Goal: Transaction & Acquisition: Purchase product/service

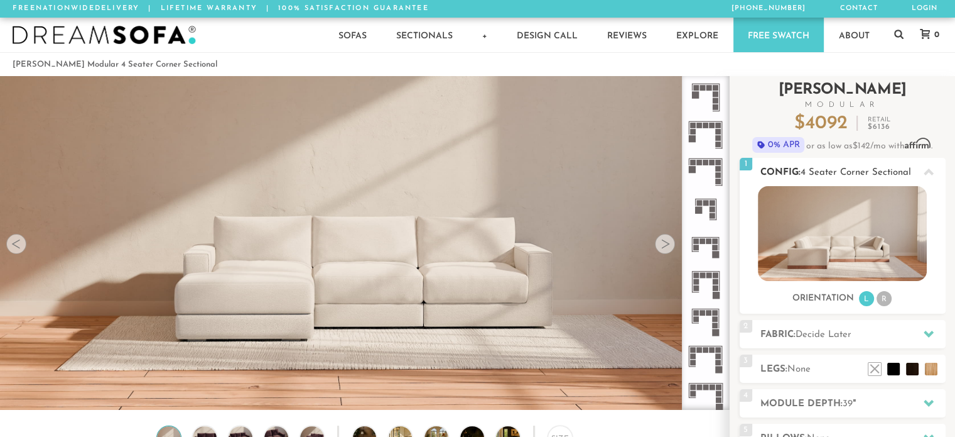
click at [884, 304] on li "R" at bounding box center [884, 298] width 15 height 15
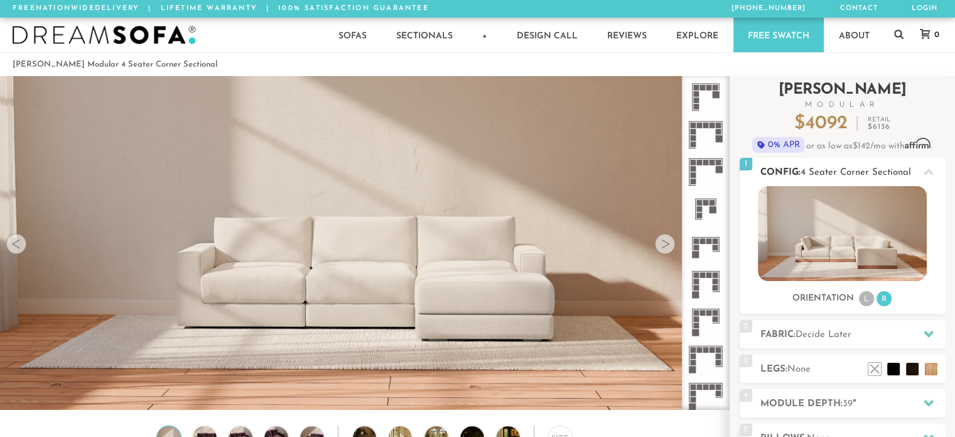
click at [867, 266] on img at bounding box center [842, 233] width 169 height 95
click at [830, 236] on img at bounding box center [842, 233] width 169 height 95
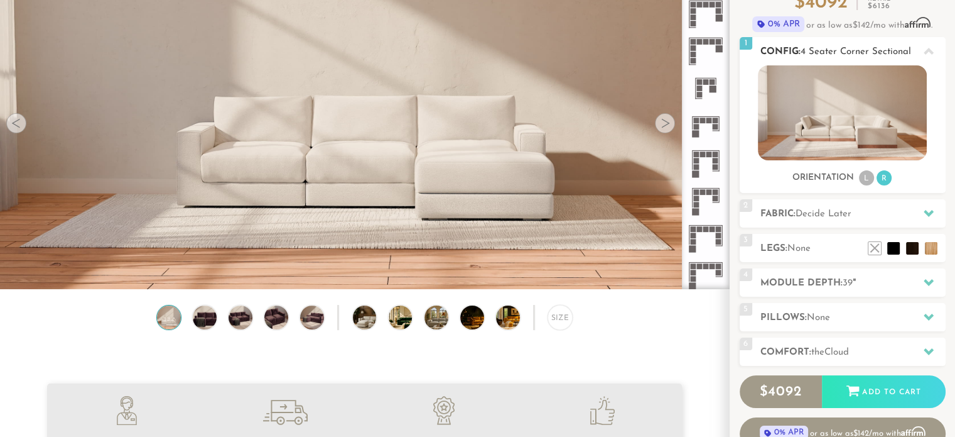
scroll to position [120, 0]
click at [859, 178] on li "L" at bounding box center [866, 178] width 15 height 15
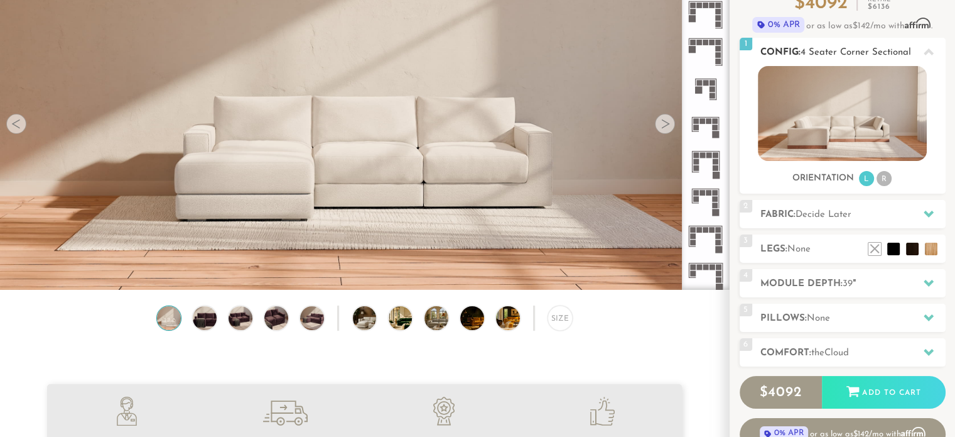
click at [879, 178] on li "R" at bounding box center [884, 178] width 15 height 15
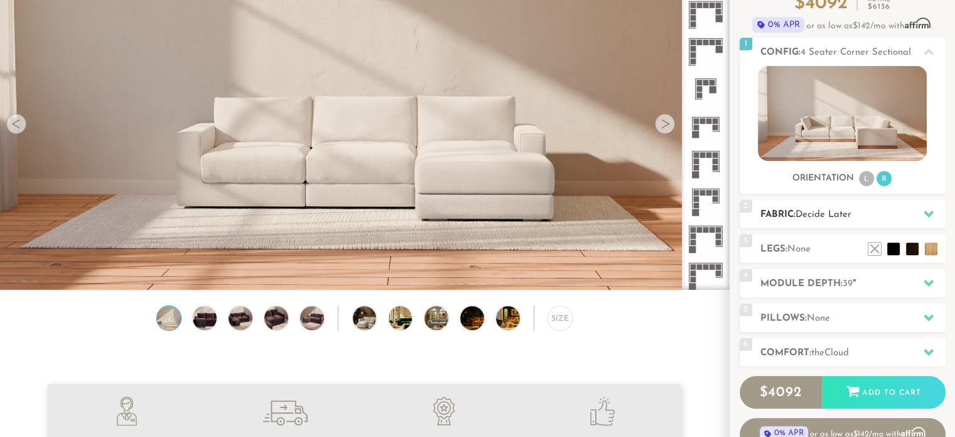
click at [896, 210] on h2 "Fabric: Decide Later" at bounding box center [853, 214] width 185 height 14
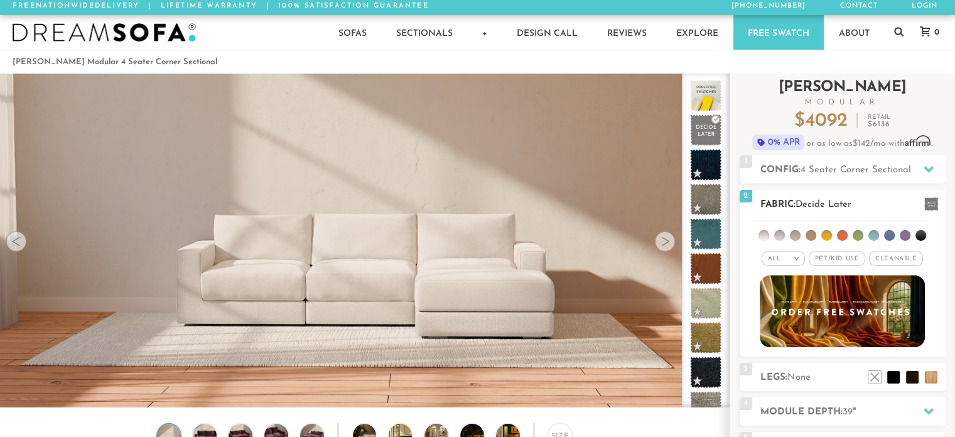
scroll to position [3, 0]
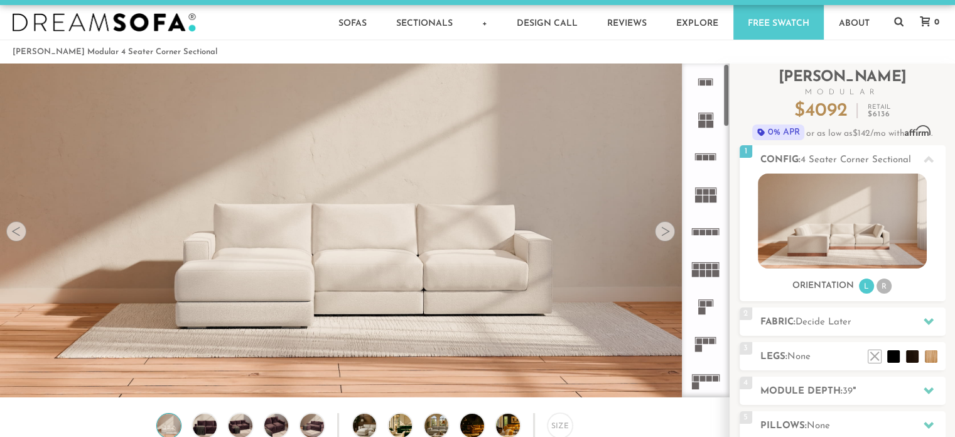
scroll to position [13, 0]
click at [668, 234] on div at bounding box center [665, 231] width 20 height 20
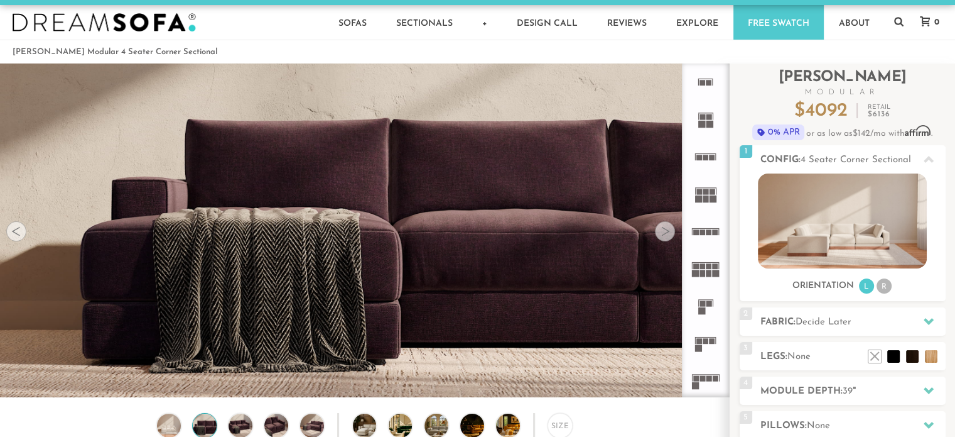
click at [668, 234] on div at bounding box center [665, 231] width 20 height 20
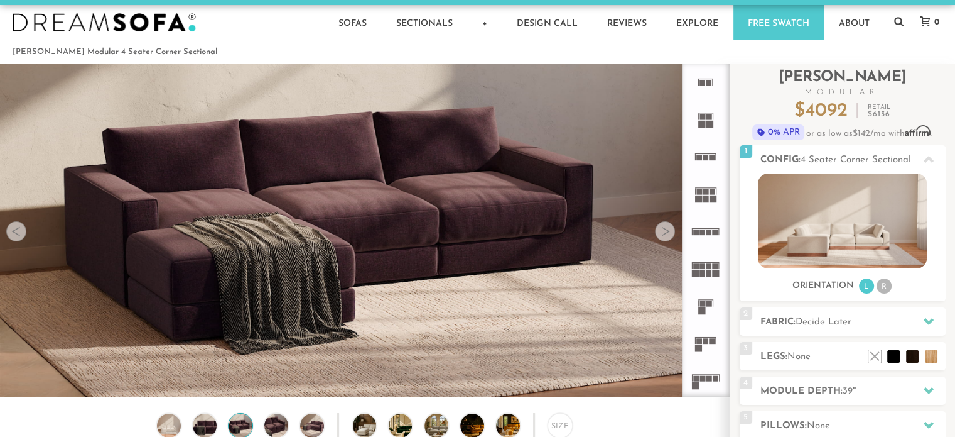
click at [668, 234] on div at bounding box center [665, 231] width 20 height 20
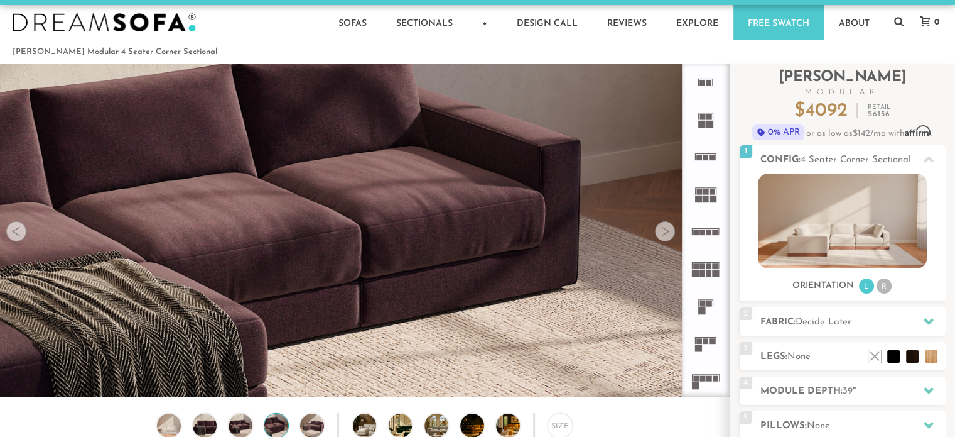
click at [668, 234] on div at bounding box center [665, 231] width 20 height 20
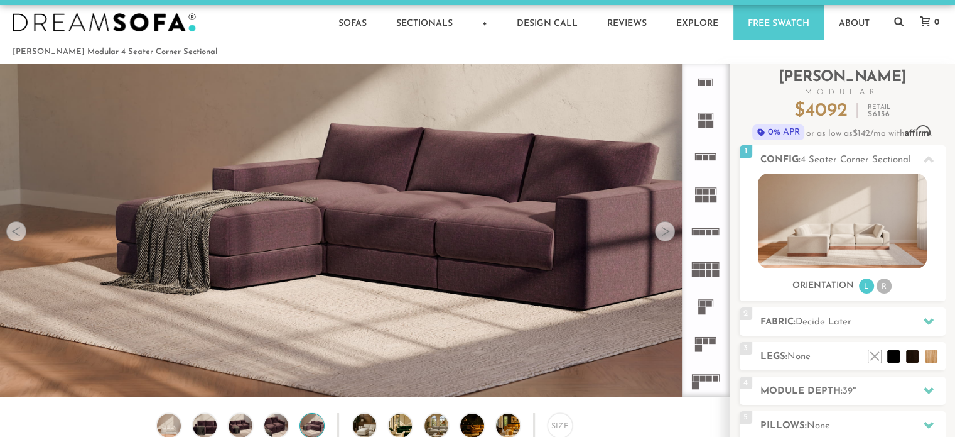
click at [668, 234] on div at bounding box center [665, 231] width 20 height 20
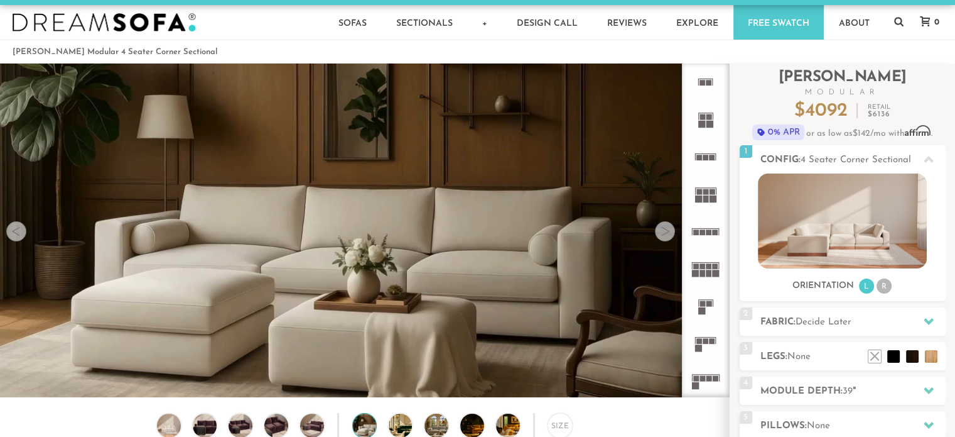
click at [668, 234] on div at bounding box center [665, 231] width 20 height 20
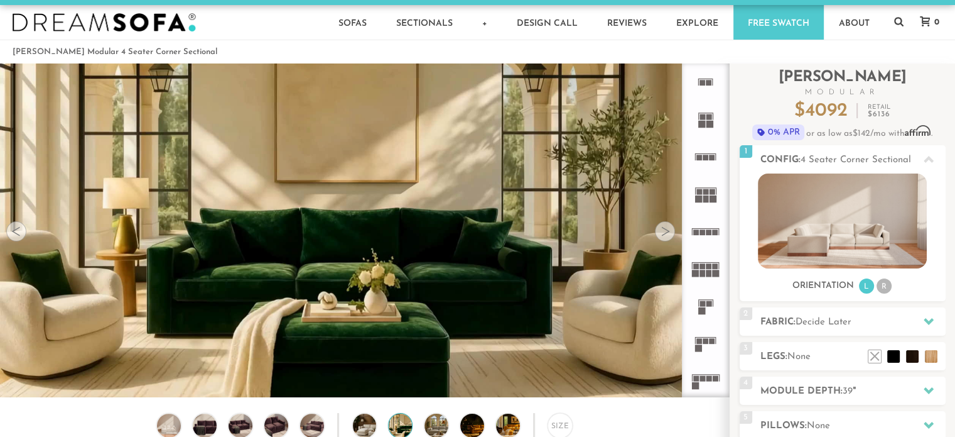
click at [668, 234] on div at bounding box center [665, 231] width 20 height 20
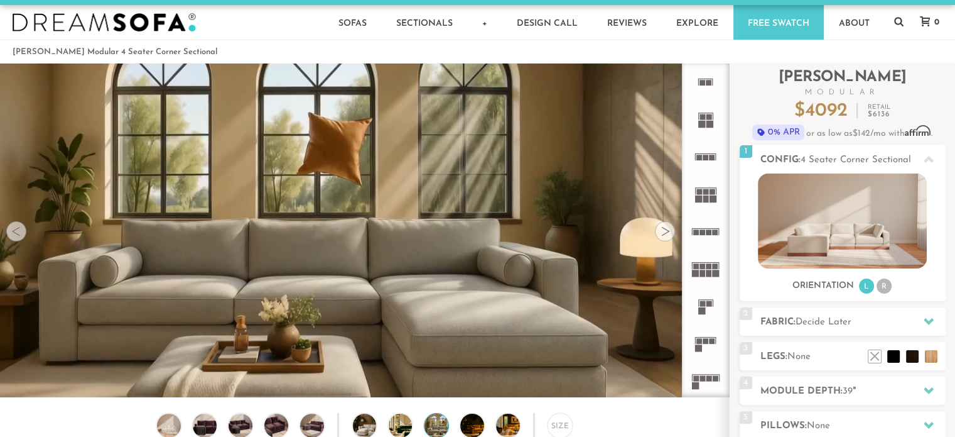
click at [668, 234] on div at bounding box center [665, 231] width 20 height 20
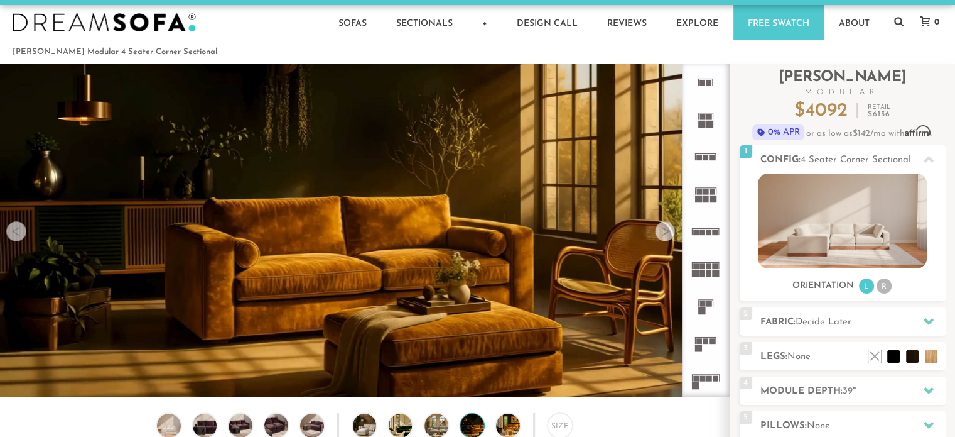
click at [668, 234] on div at bounding box center [665, 231] width 20 height 20
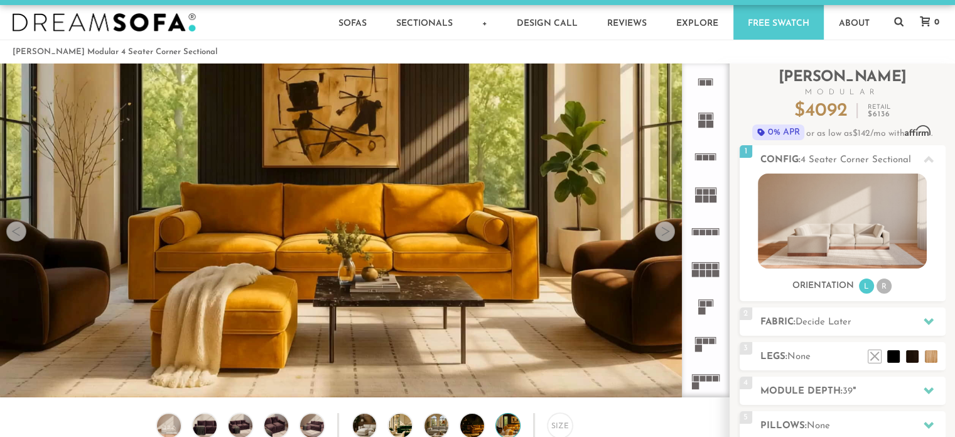
click at [668, 234] on div at bounding box center [665, 231] width 20 height 20
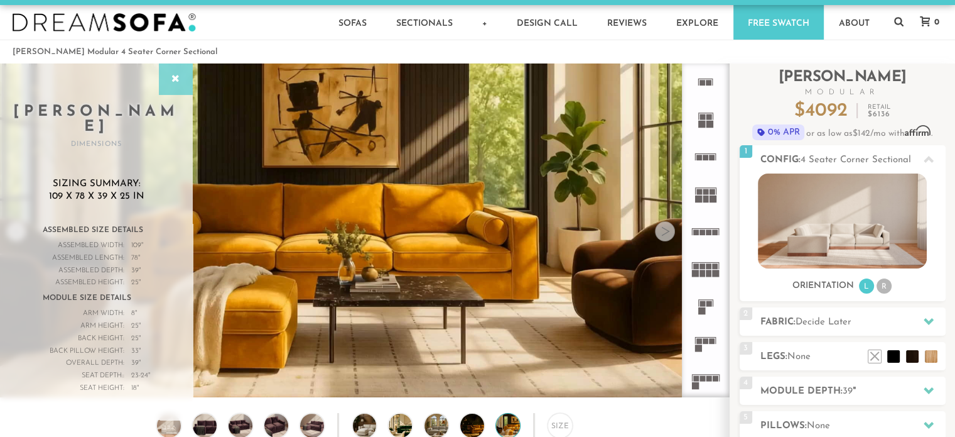
click at [190, 76] on div at bounding box center [176, 78] width 34 height 31
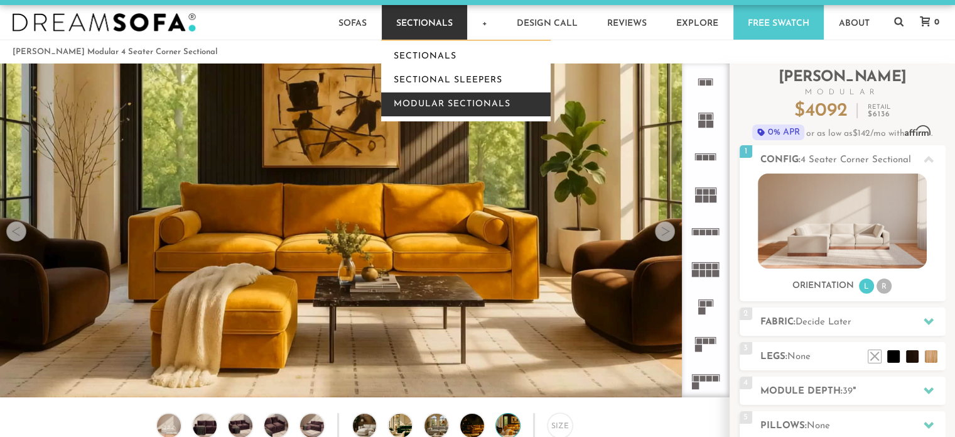
click at [455, 107] on link "Modular Sectionals" at bounding box center [466, 104] width 170 height 24
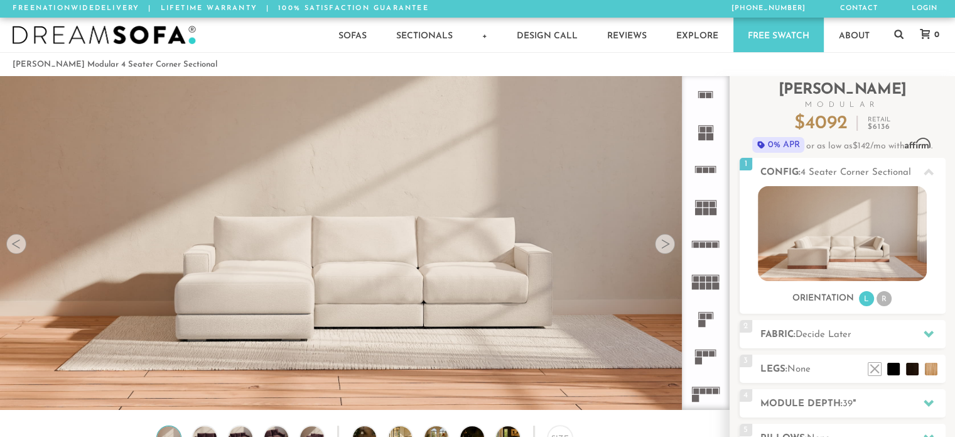
scroll to position [13972, 945]
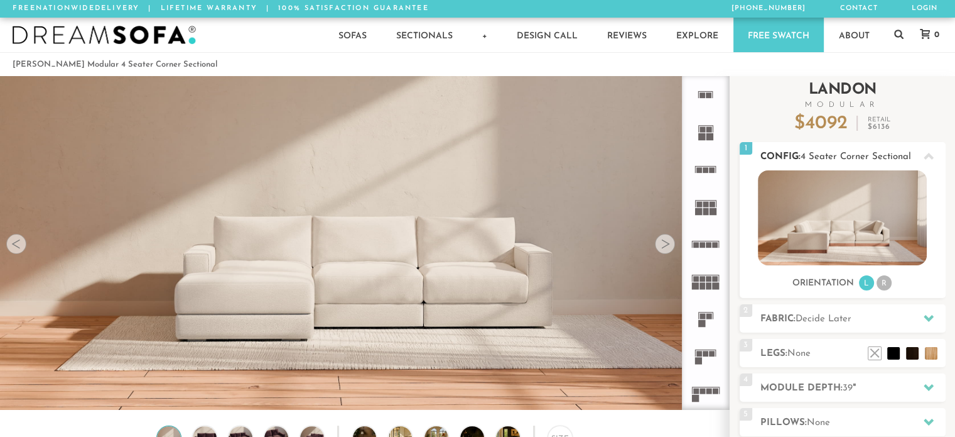
scroll to position [13972, 945]
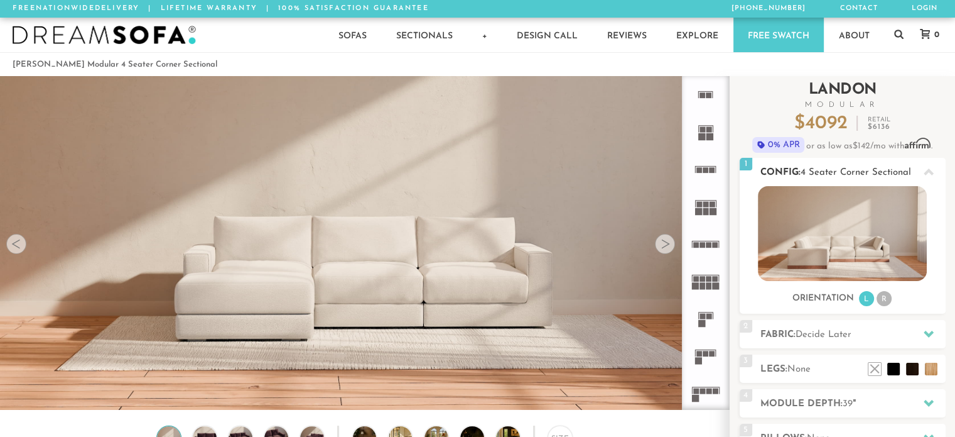
click at [884, 296] on li "R" at bounding box center [884, 298] width 15 height 15
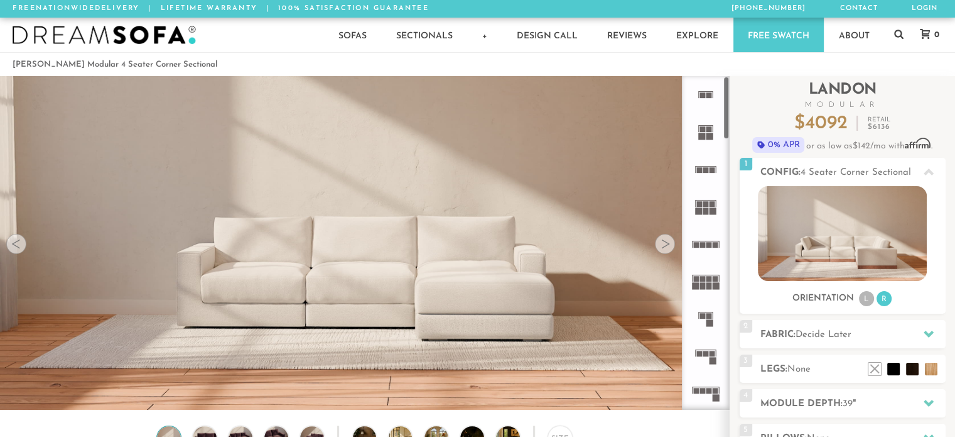
click at [704, 95] on rect at bounding box center [703, 95] width 6 height 6
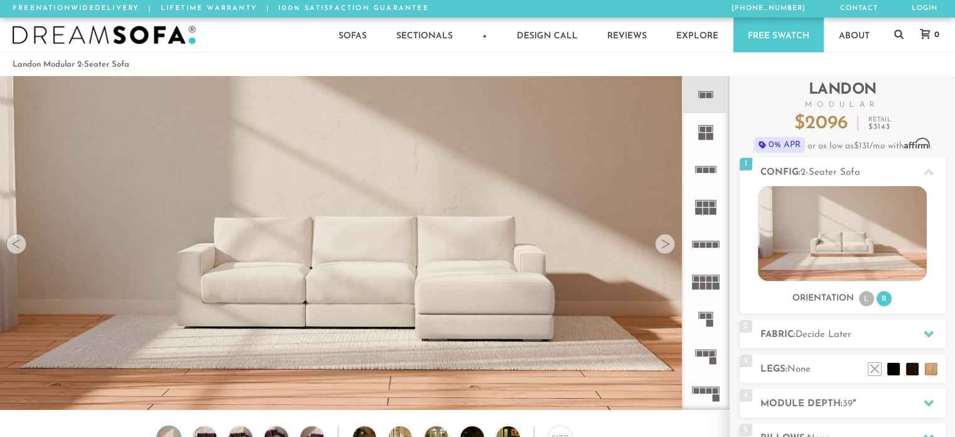
click at [718, 357] on icon at bounding box center [705, 355] width 37 height 37
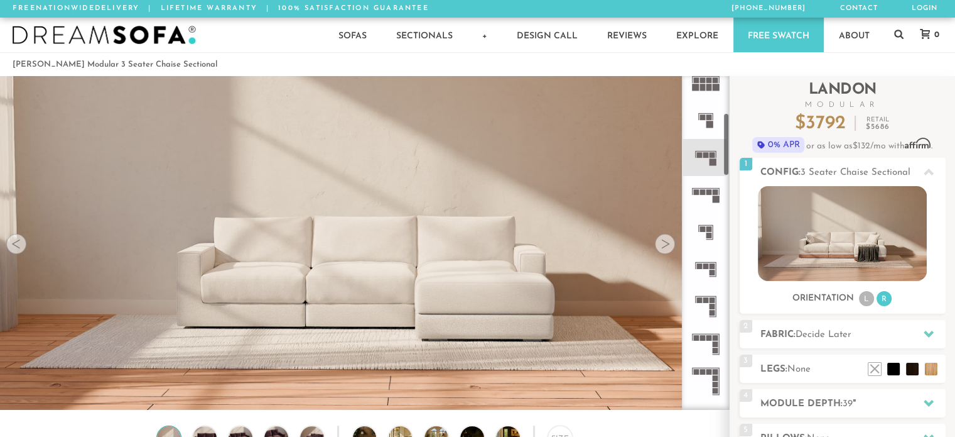
scroll to position [199, 0]
click at [706, 268] on icon at bounding box center [705, 268] width 37 height 37
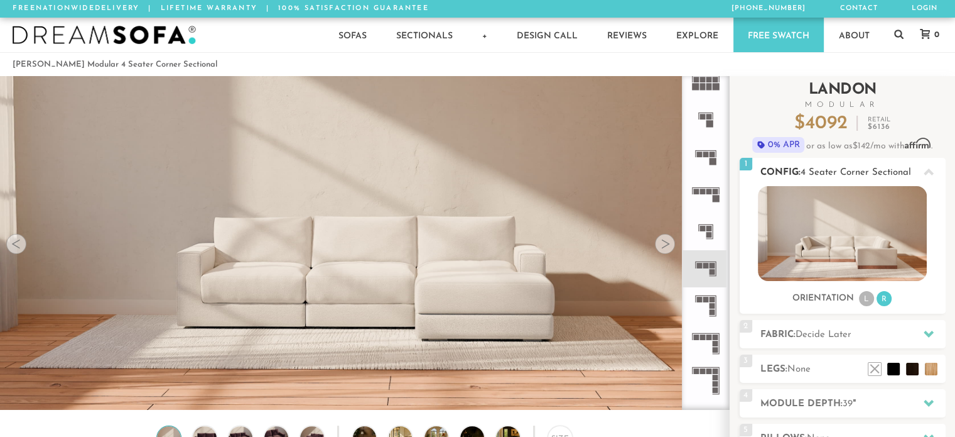
click at [868, 300] on li "L" at bounding box center [866, 298] width 15 height 15
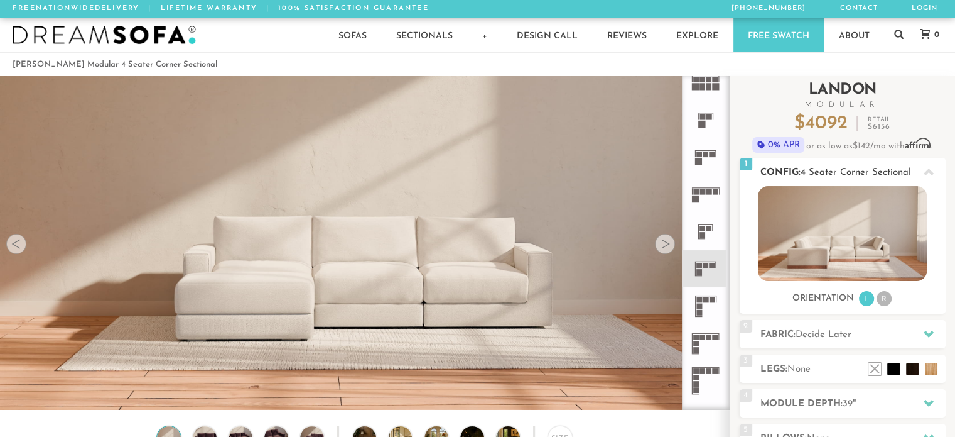
click at [894, 297] on div "Orientation L R" at bounding box center [843, 298] width 206 height 17
click at [882, 296] on li "R" at bounding box center [884, 298] width 15 height 15
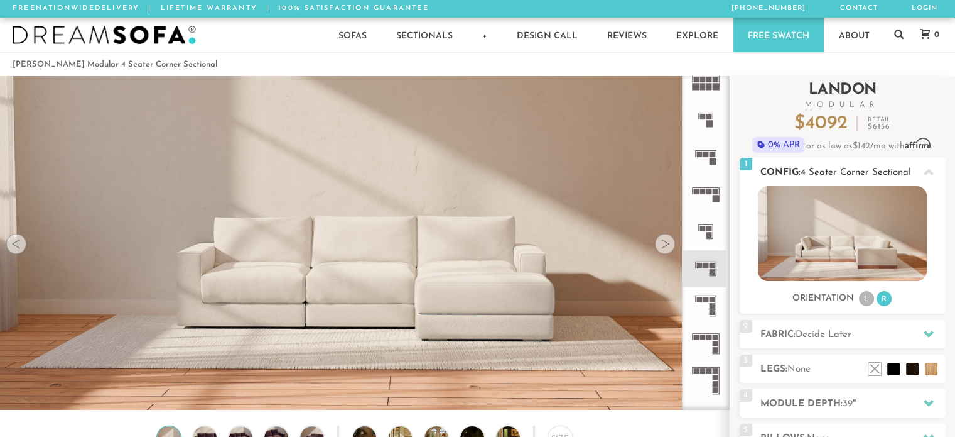
click at [868, 298] on li "L" at bounding box center [866, 298] width 15 height 15
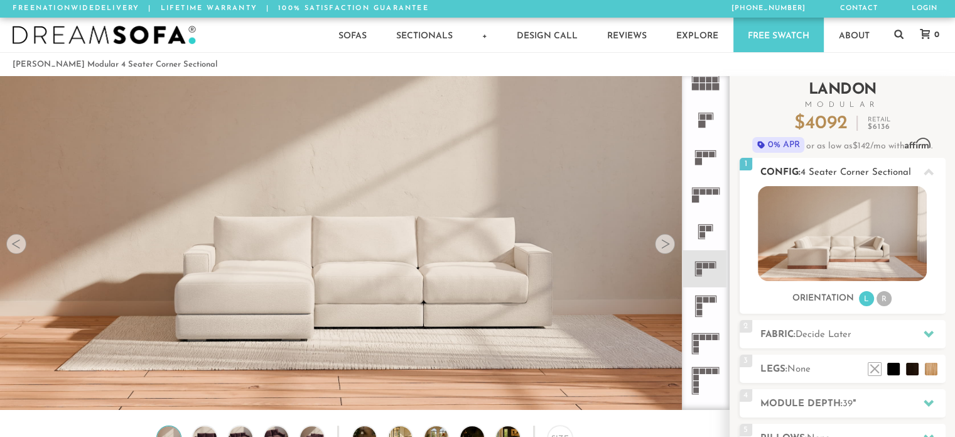
click at [889, 299] on li "R" at bounding box center [884, 298] width 15 height 15
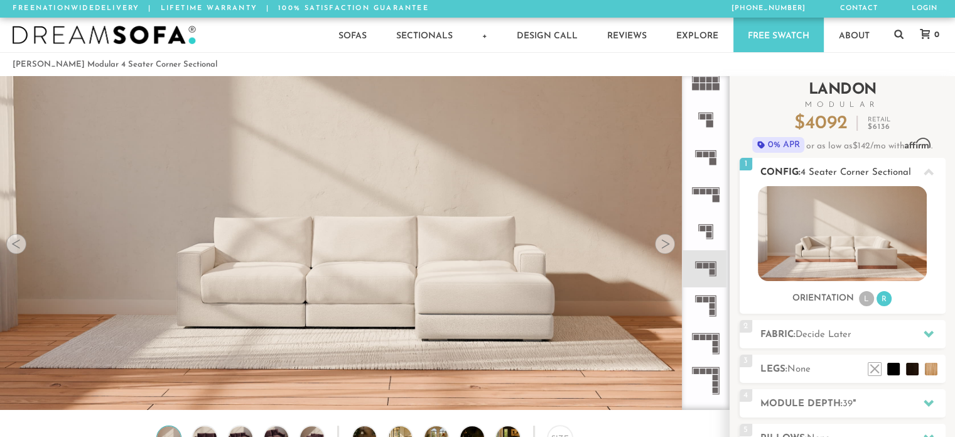
click at [869, 298] on li "L" at bounding box center [866, 298] width 15 height 15
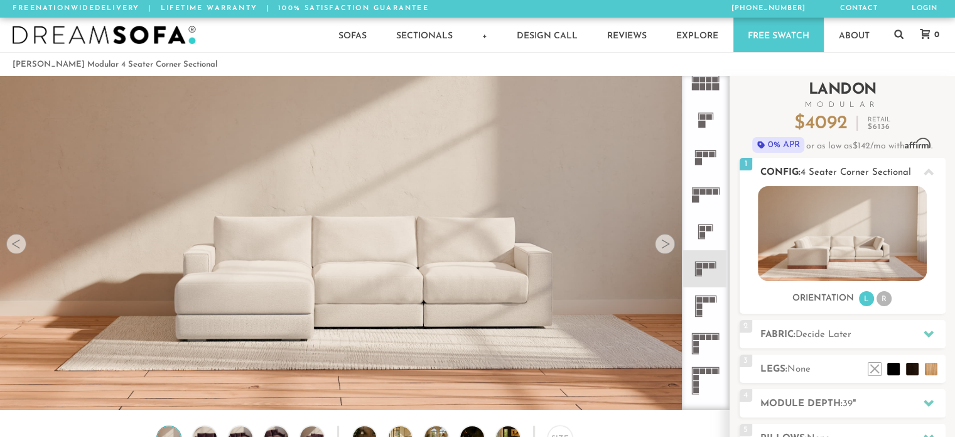
click at [884, 301] on li "R" at bounding box center [884, 298] width 15 height 15
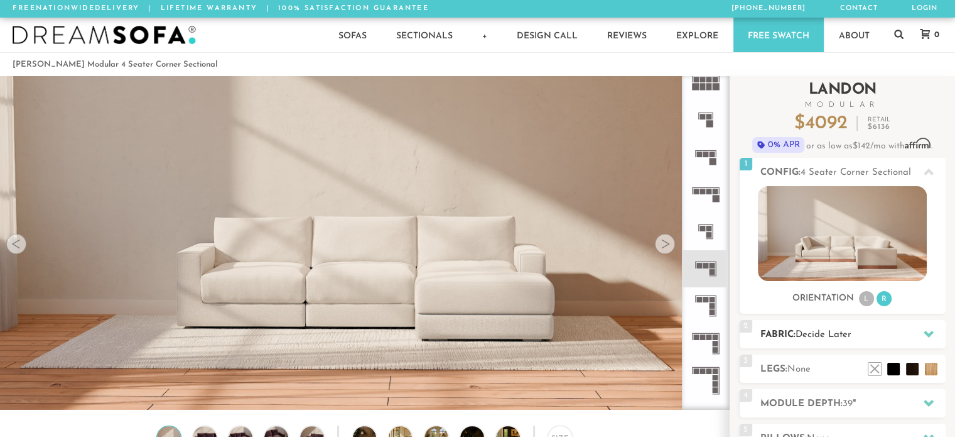
click at [926, 334] on icon at bounding box center [929, 333] width 10 height 7
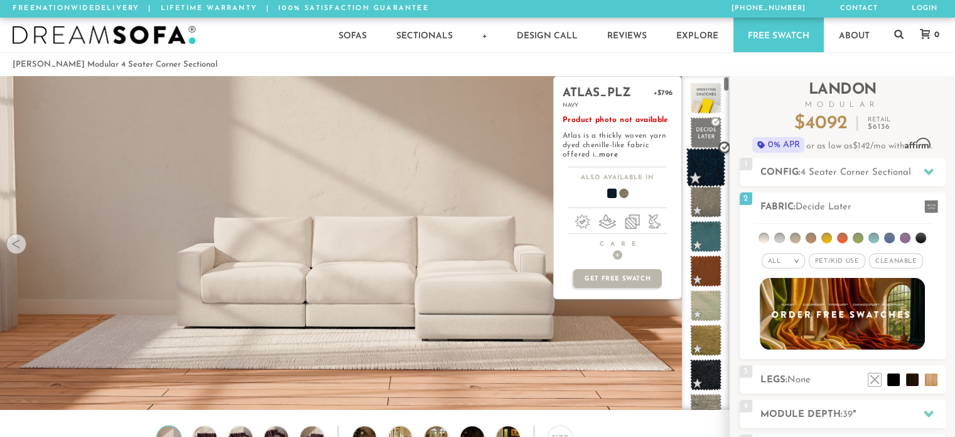
click at [709, 161] on span at bounding box center [707, 168] width 40 height 40
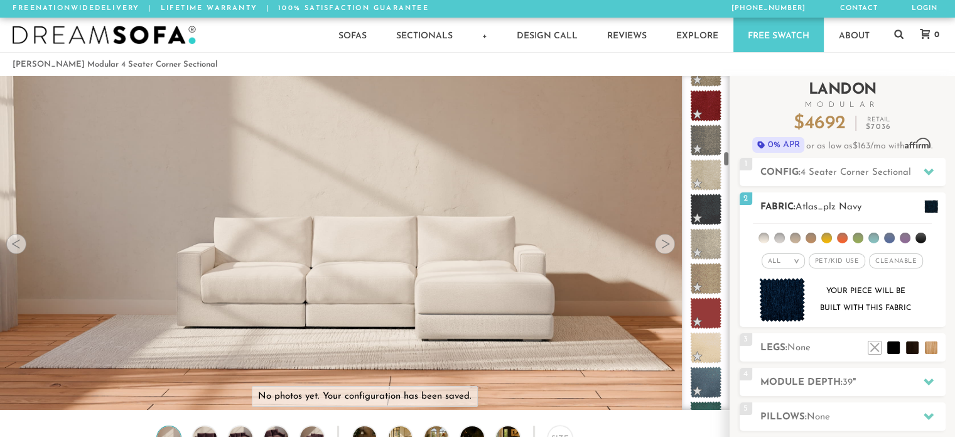
scroll to position [1685, 0]
click at [857, 240] on li at bounding box center [858, 237] width 11 height 11
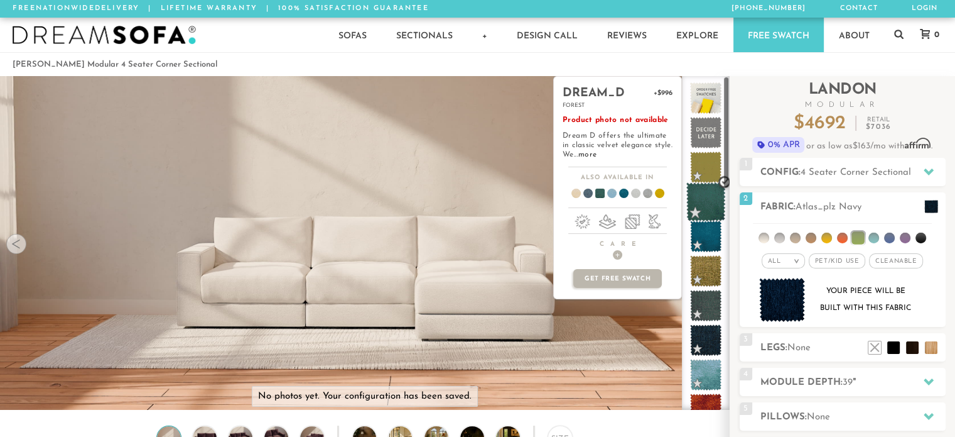
click at [698, 200] on span at bounding box center [707, 202] width 40 height 40
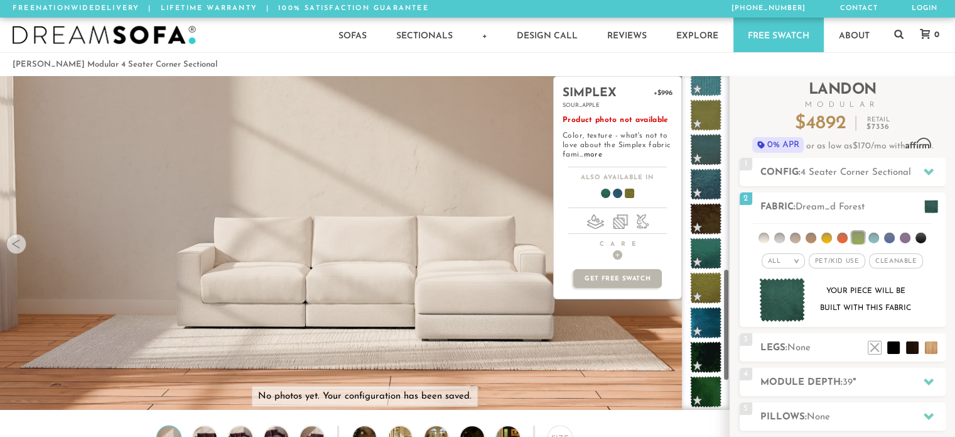
scroll to position [573, 0]
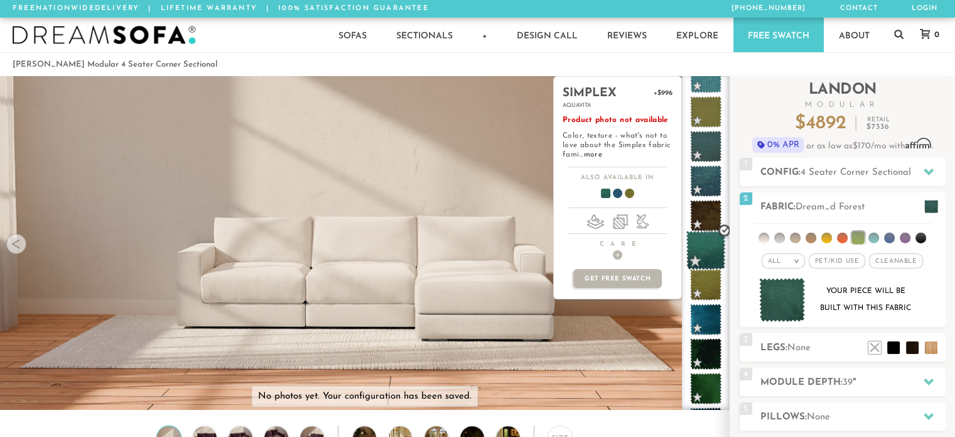
click at [719, 247] on span at bounding box center [707, 251] width 40 height 40
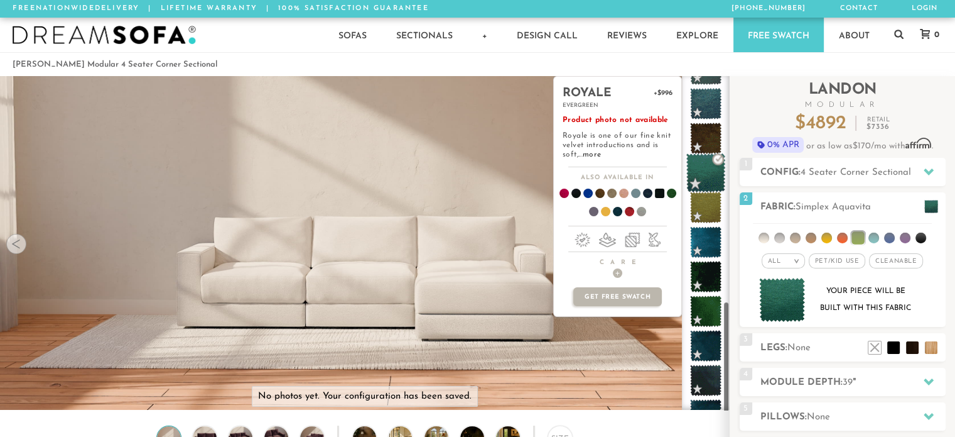
scroll to position [673, 0]
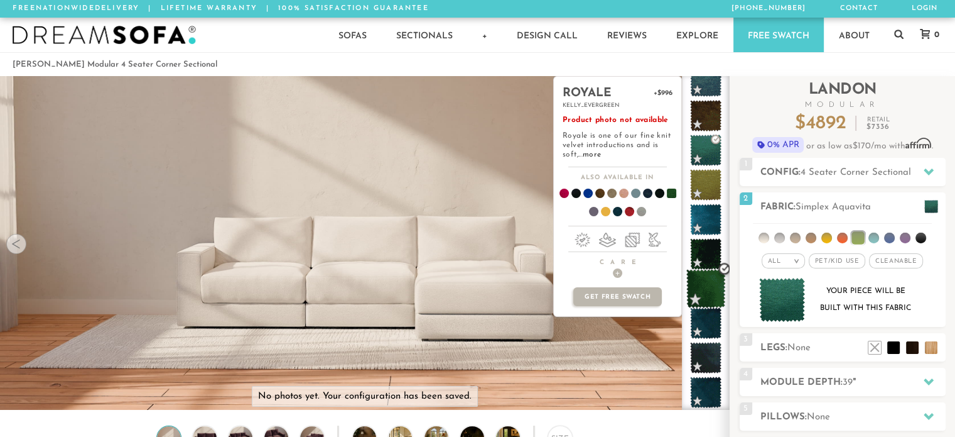
click at [707, 283] on span at bounding box center [707, 289] width 40 height 40
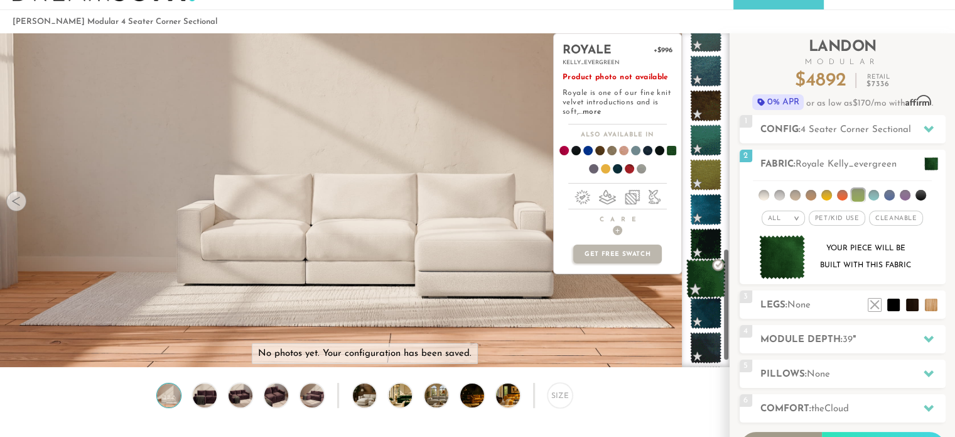
scroll to position [640, 0]
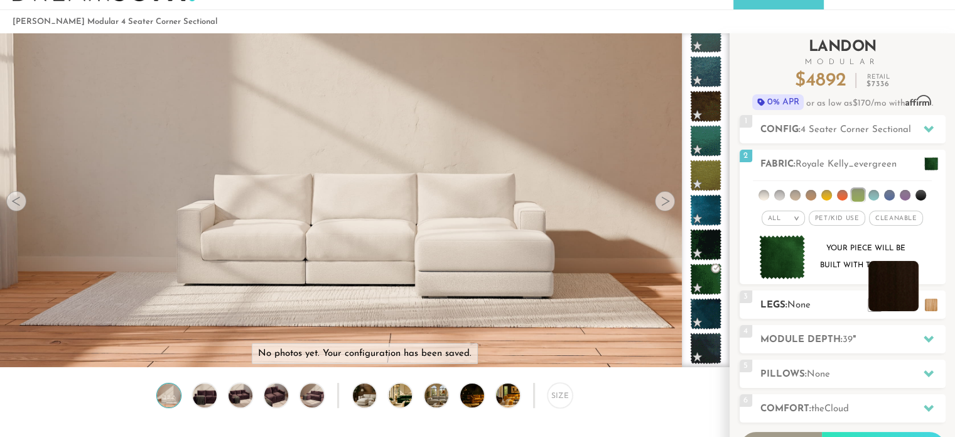
click at [891, 303] on li at bounding box center [894, 286] width 50 height 50
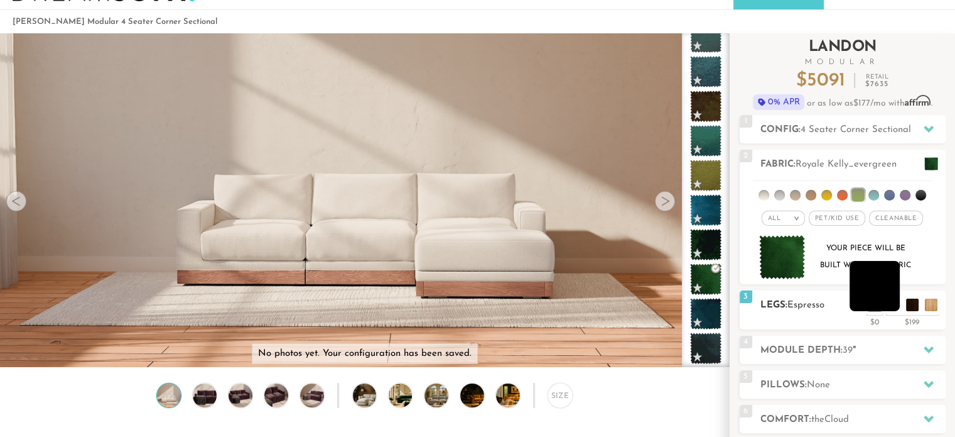
click at [895, 303] on li at bounding box center [875, 286] width 50 height 50
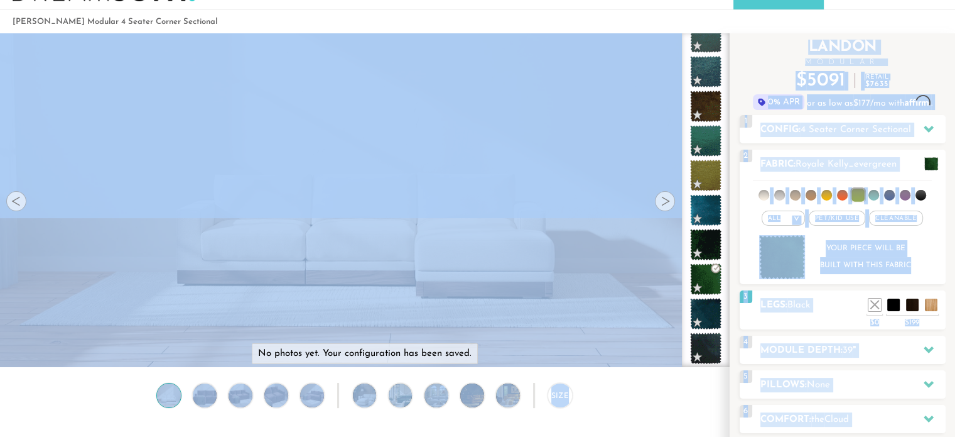
drag, startPoint x: 705, startPoint y: 280, endPoint x: 467, endPoint y: 240, distance: 241.3
click at [467, 240] on div "No photos yet. Your configuration has been saved. Lifetime Warranty American Ma…" at bounding box center [477, 200] width 955 height 334
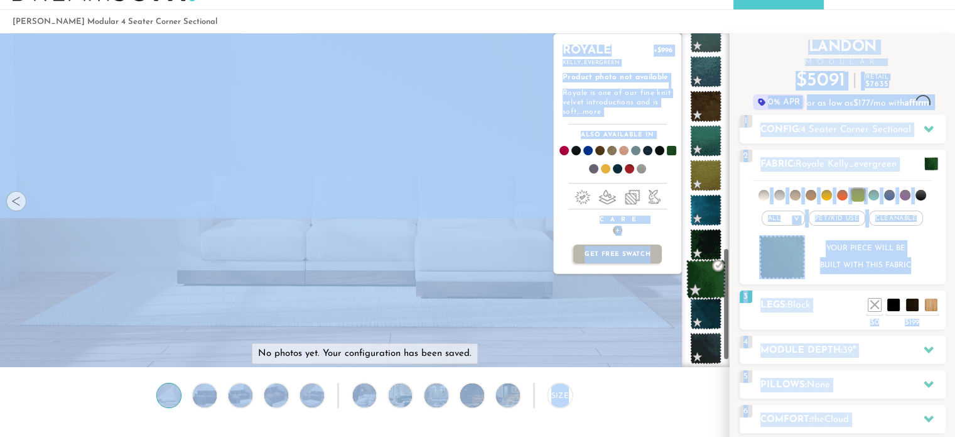
click at [711, 282] on span at bounding box center [707, 279] width 40 height 40
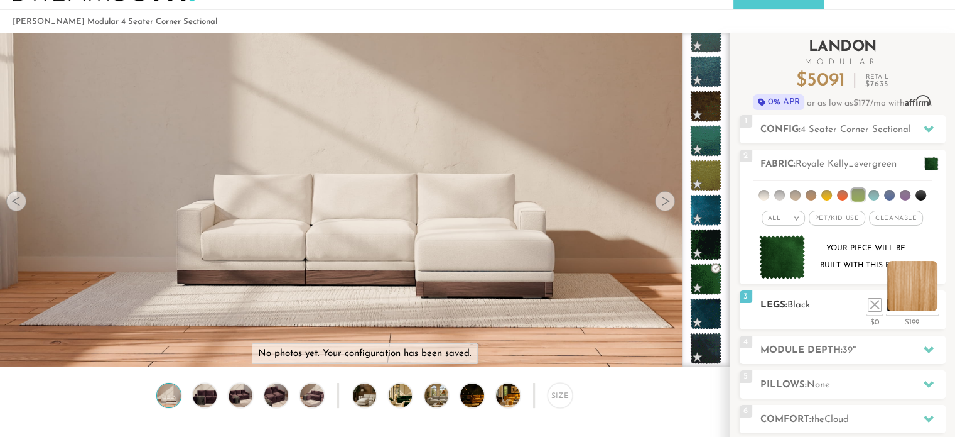
click at [935, 305] on li at bounding box center [913, 286] width 50 height 50
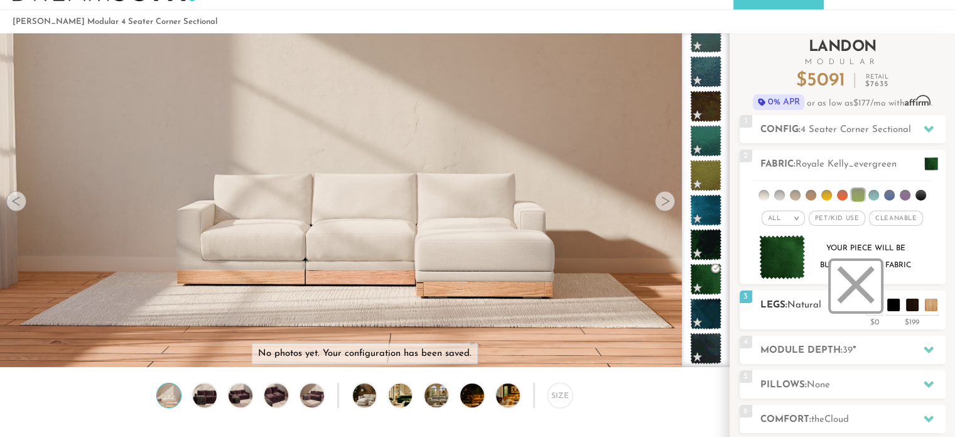
click at [872, 302] on li at bounding box center [856, 286] width 50 height 50
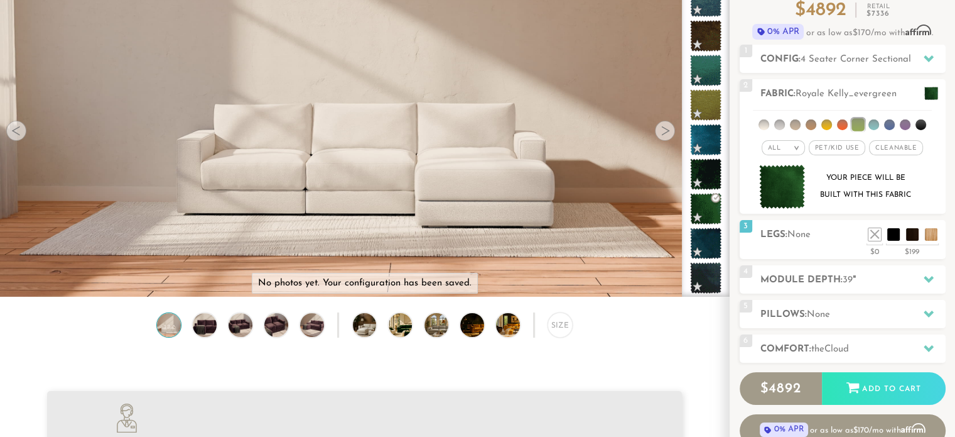
scroll to position [147, 0]
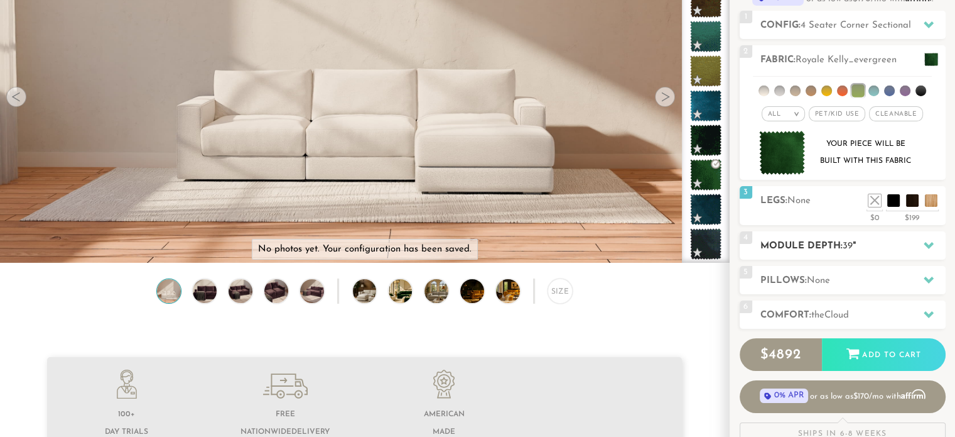
click at [932, 241] on icon at bounding box center [929, 245] width 10 height 10
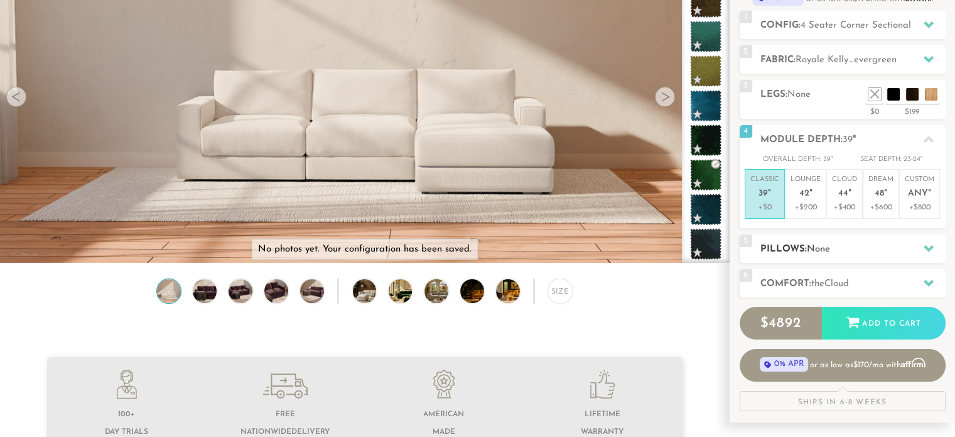
click at [901, 248] on h2 "Pillows: None" at bounding box center [853, 249] width 185 height 14
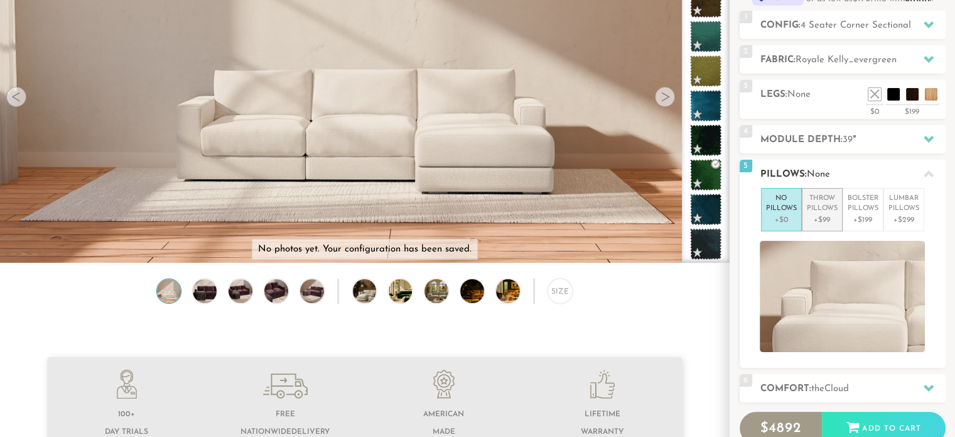
click at [817, 207] on p "Throw Pillows" at bounding box center [822, 203] width 31 height 21
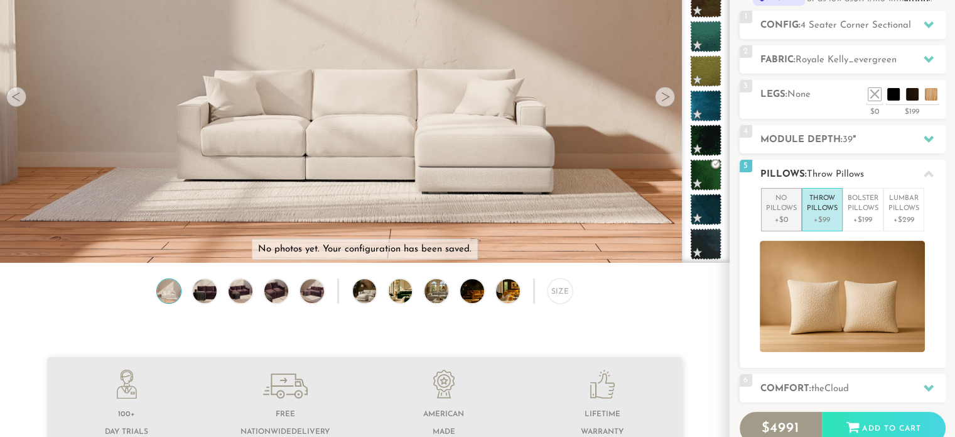
click at [790, 210] on p "No Pillows" at bounding box center [781, 203] width 31 height 21
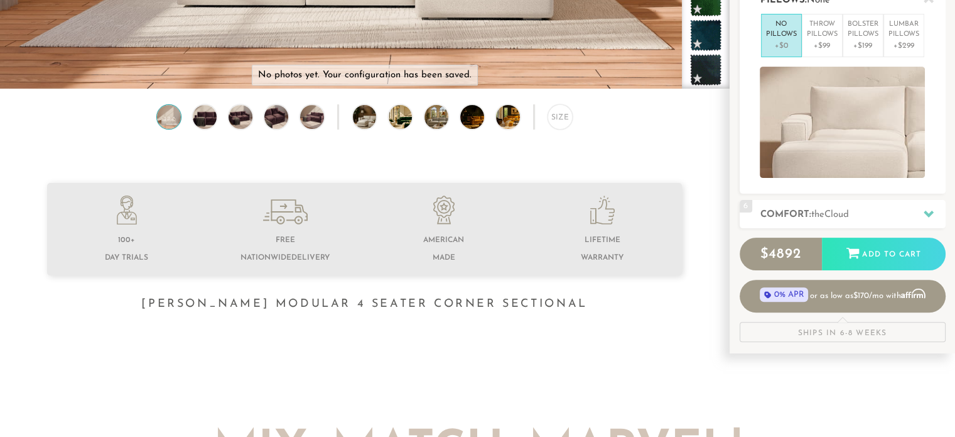
scroll to position [327, 0]
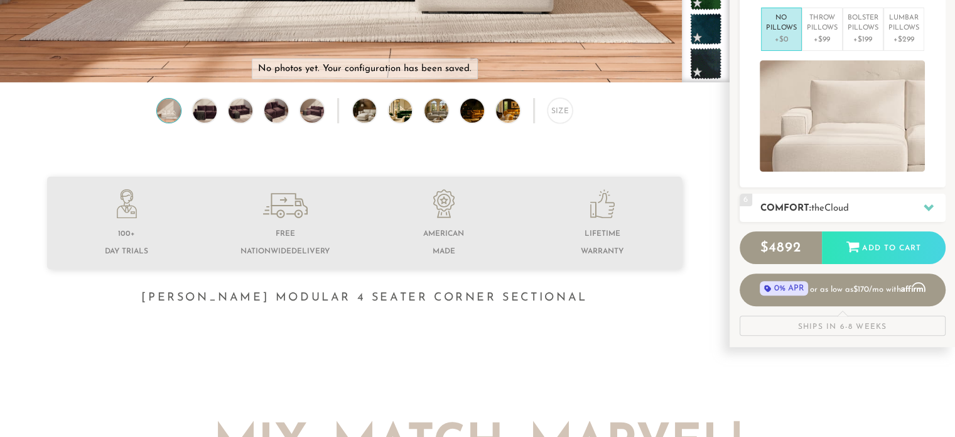
click at [927, 202] on icon at bounding box center [929, 207] width 10 height 10
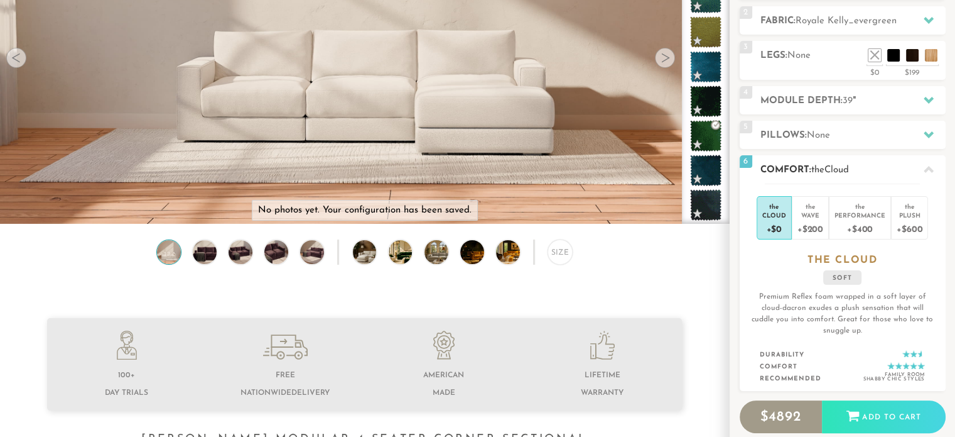
scroll to position [186, 0]
click at [815, 203] on div "the" at bounding box center [811, 204] width 26 height 13
click at [784, 214] on div "Cloud" at bounding box center [775, 214] width 24 height 9
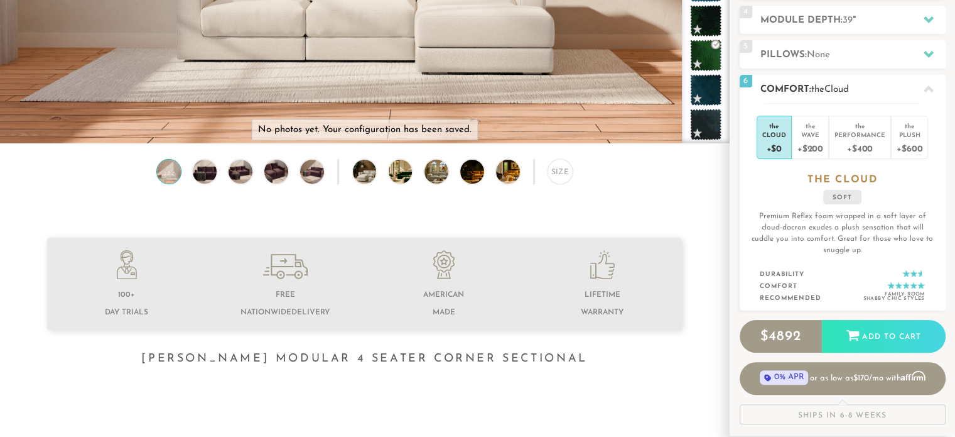
scroll to position [269, 0]
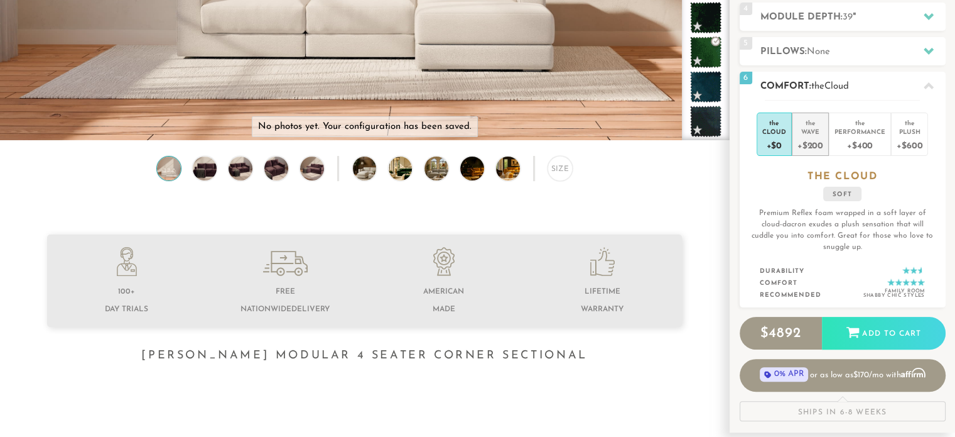
click at [814, 136] on div "+$200" at bounding box center [811, 145] width 26 height 18
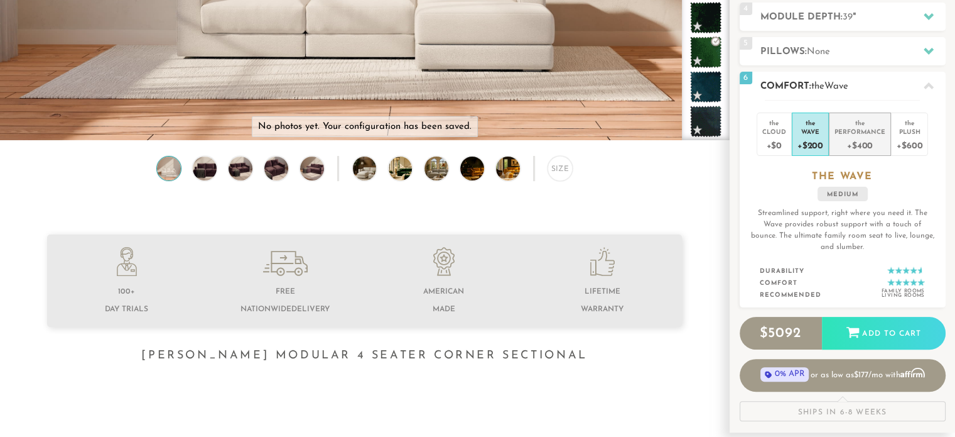
click at [845, 134] on div "Performance" at bounding box center [860, 131] width 51 height 9
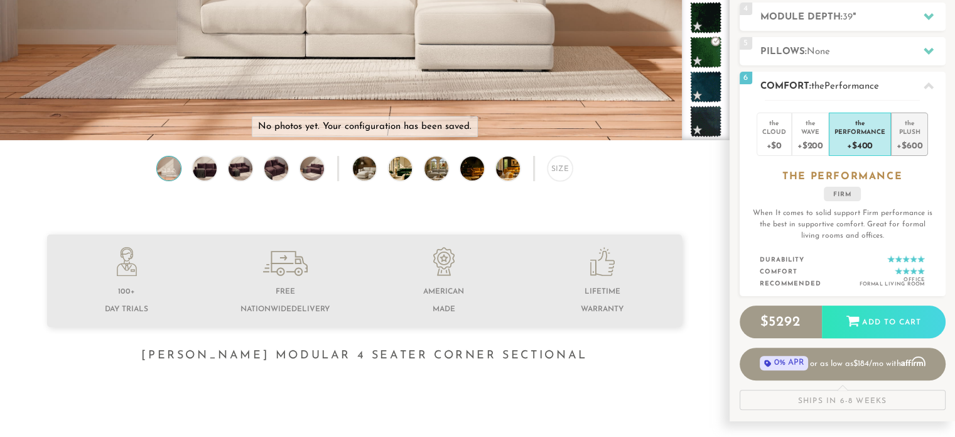
click at [910, 128] on div "Plush" at bounding box center [910, 131] width 26 height 9
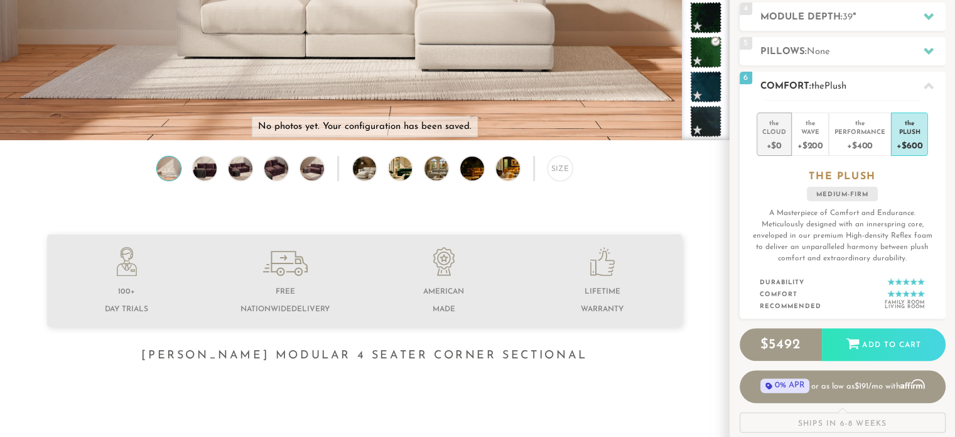
click at [776, 129] on div "Cloud" at bounding box center [775, 131] width 24 height 9
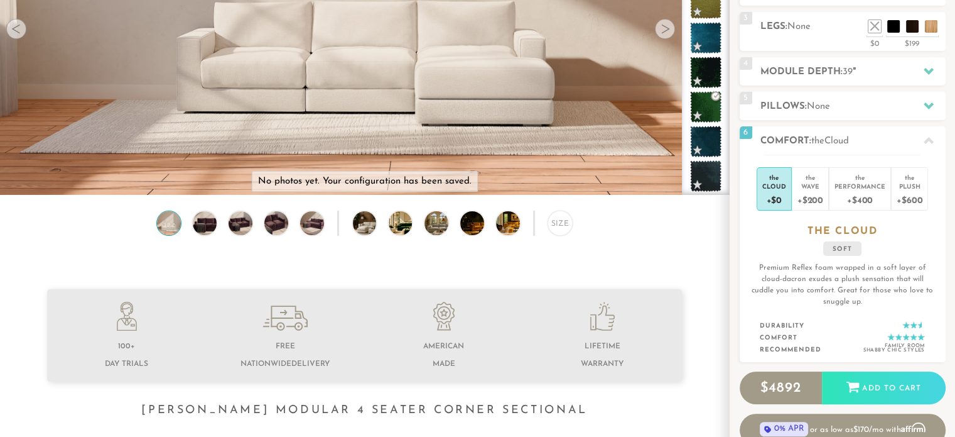
scroll to position [214, 0]
click at [555, 231] on div "Size" at bounding box center [560, 223] width 25 height 25
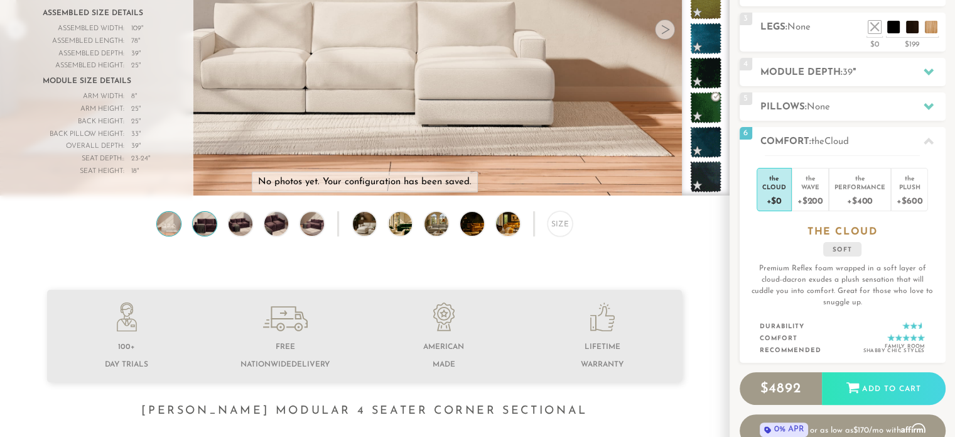
click at [204, 232] on img at bounding box center [204, 224] width 28 height 24
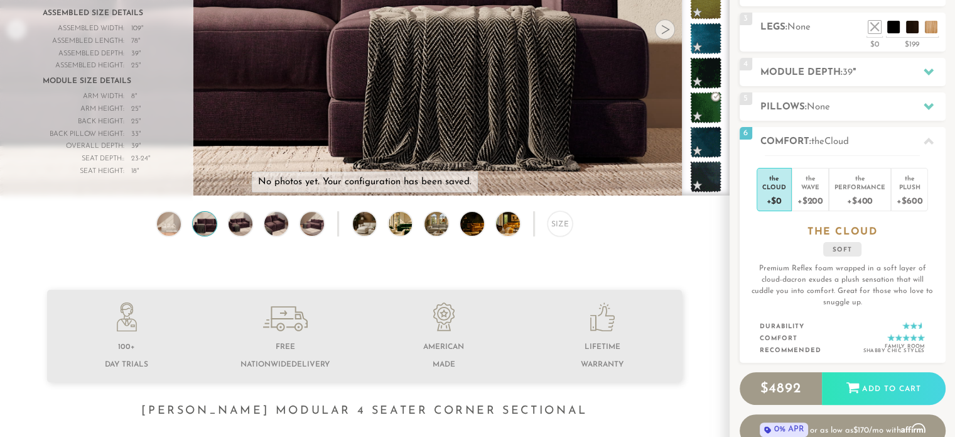
click at [225, 227] on div "Size" at bounding box center [364, 226] width 729 height 31
click at [232, 227] on img at bounding box center [240, 224] width 28 height 24
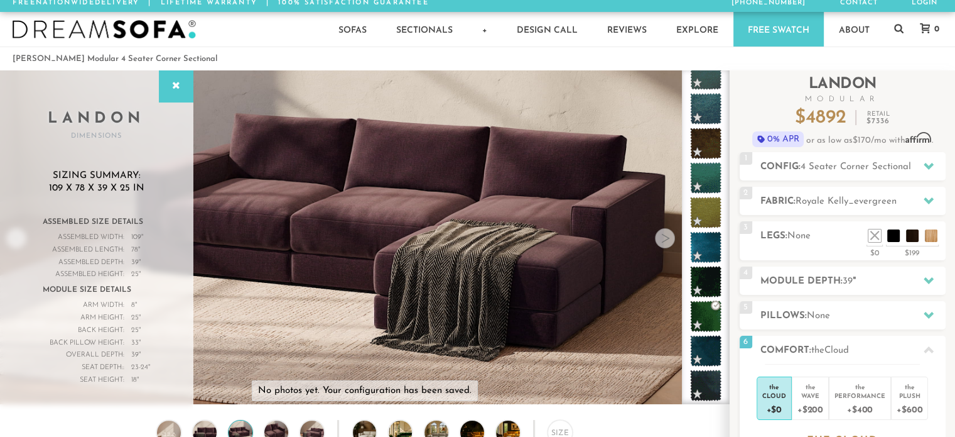
scroll to position [0, 0]
